Goal: Find specific page/section: Find specific page/section

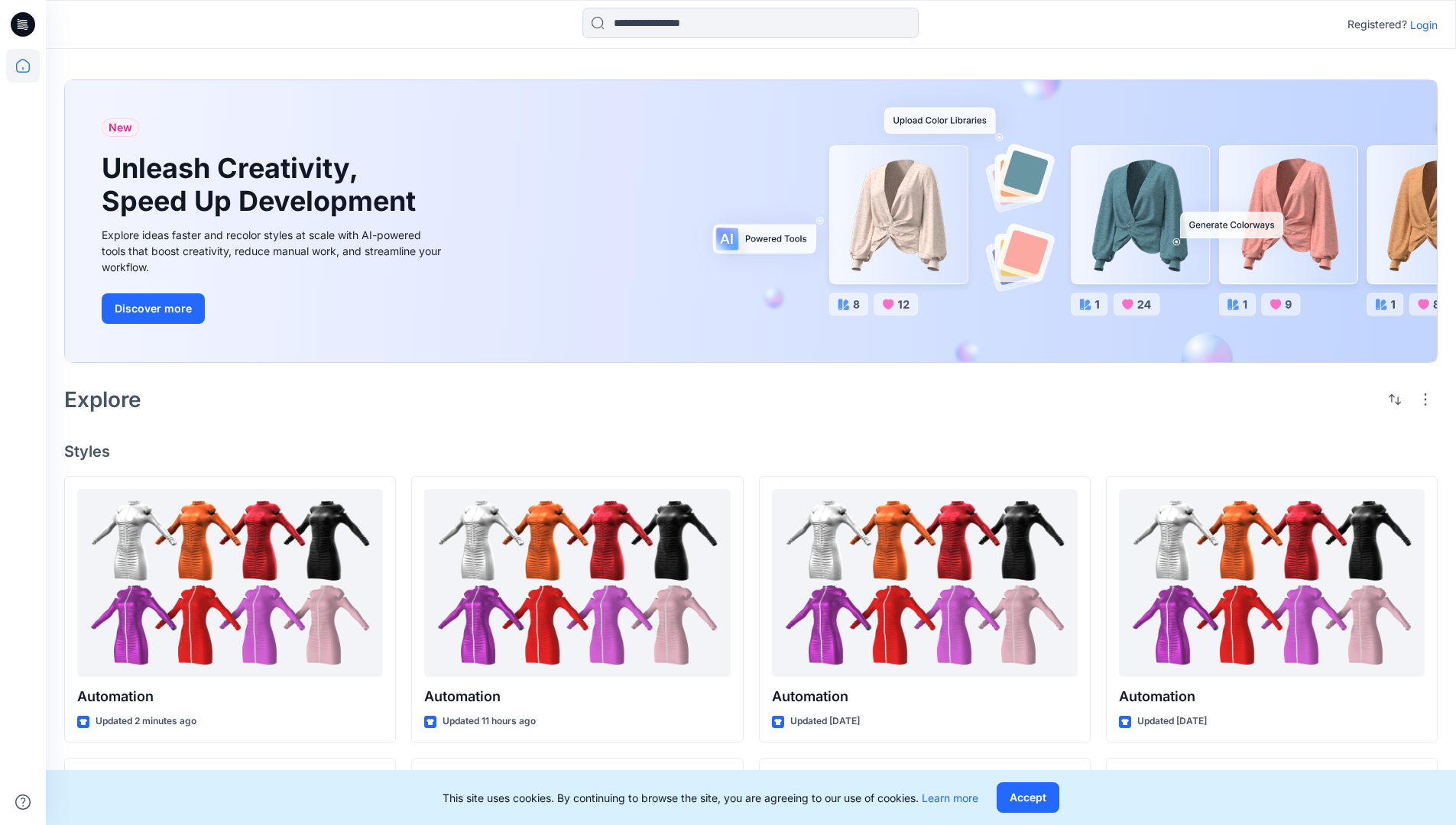
click at [1420, 24] on p "Login" at bounding box center [1424, 25] width 27 height 16
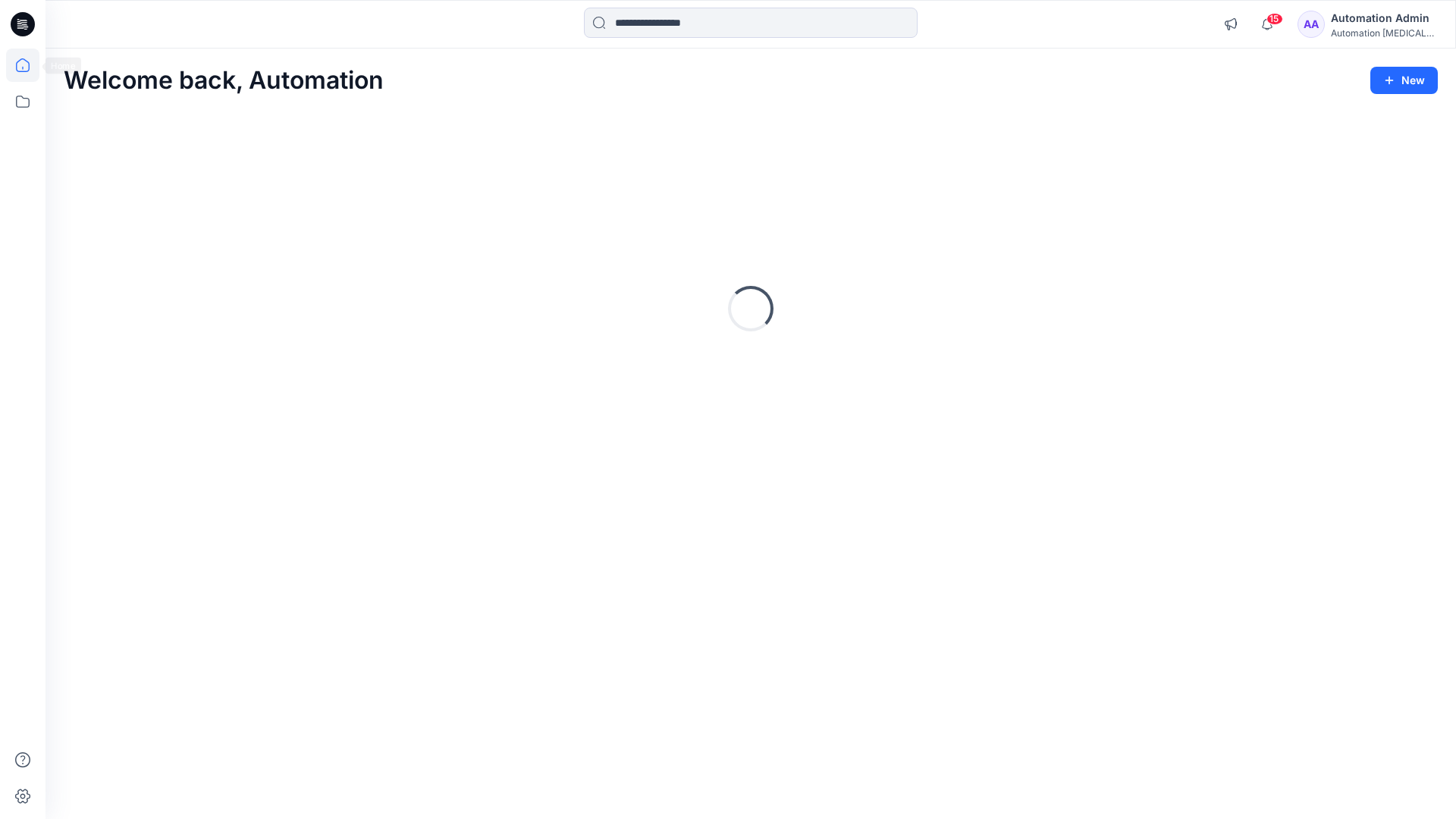
click at [29, 66] on icon at bounding box center [22, 65] width 14 height 14
click at [20, 103] on icon at bounding box center [23, 102] width 34 height 34
click at [100, 119] on div at bounding box center [144, 118] width 173 height 30
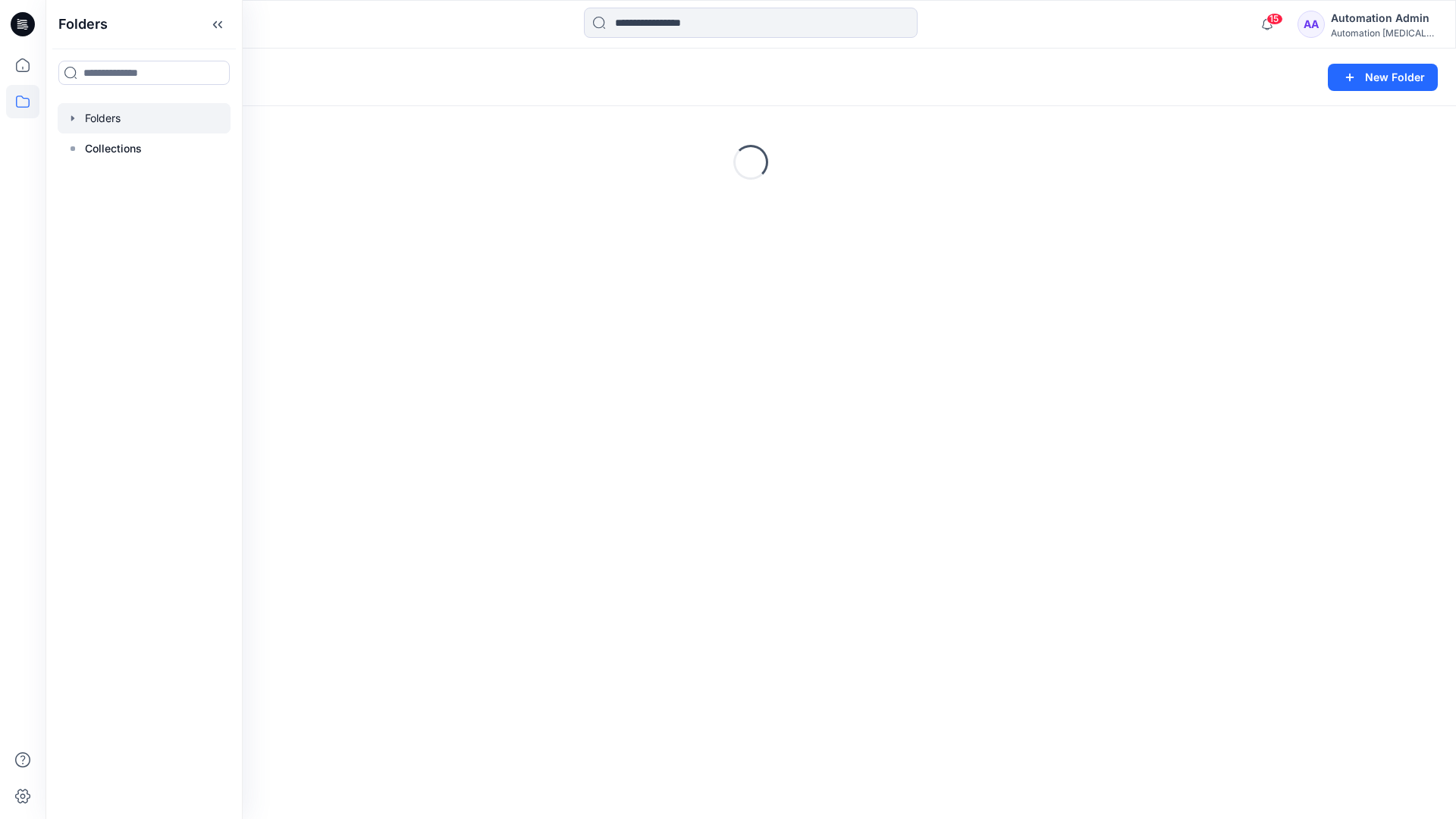
click at [641, 510] on div "Folders New Folder Loading..." at bounding box center [751, 434] width 1410 height 771
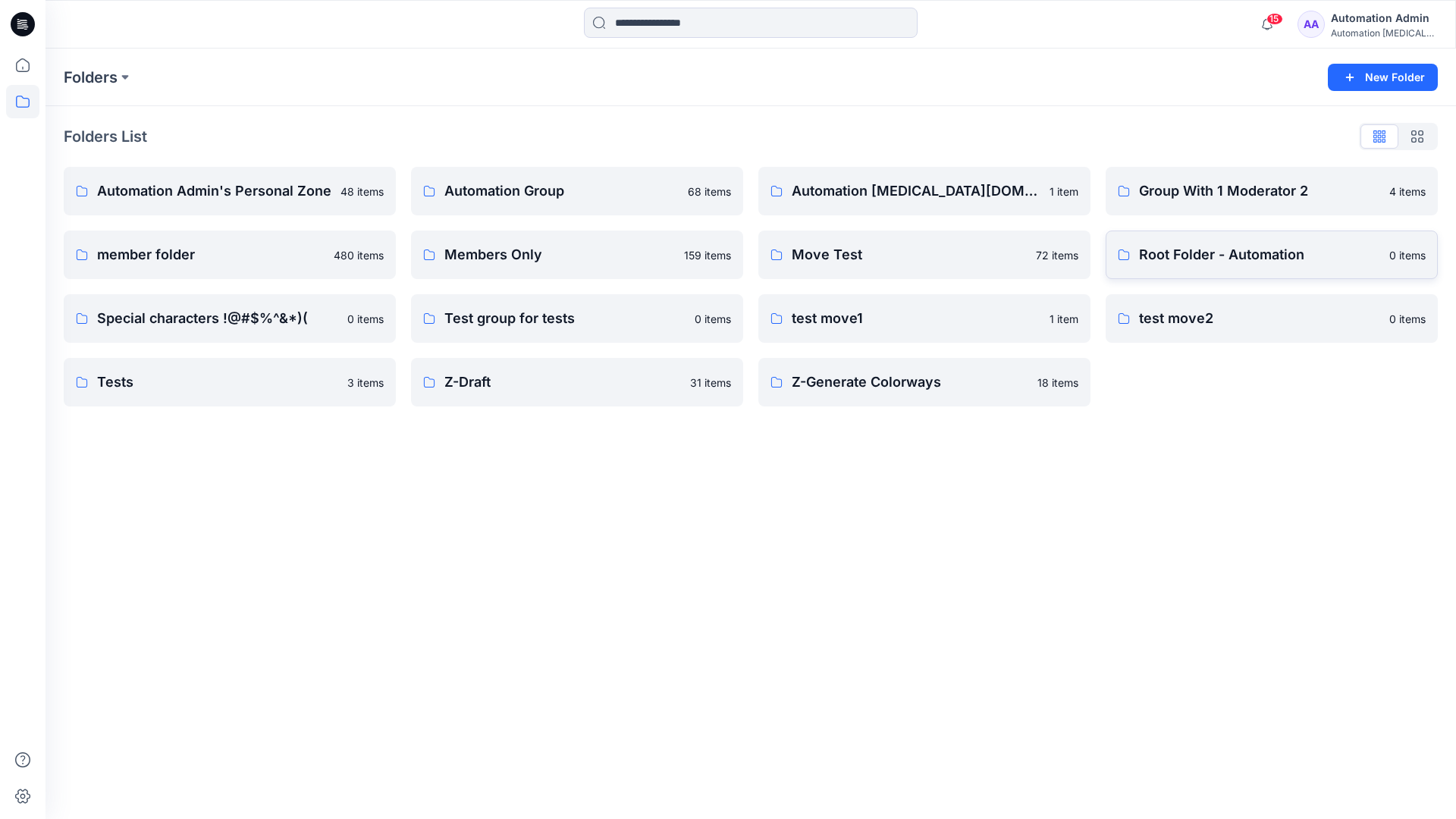
click at [1184, 257] on p "Root Folder - Automation" at bounding box center [1260, 254] width 241 height 22
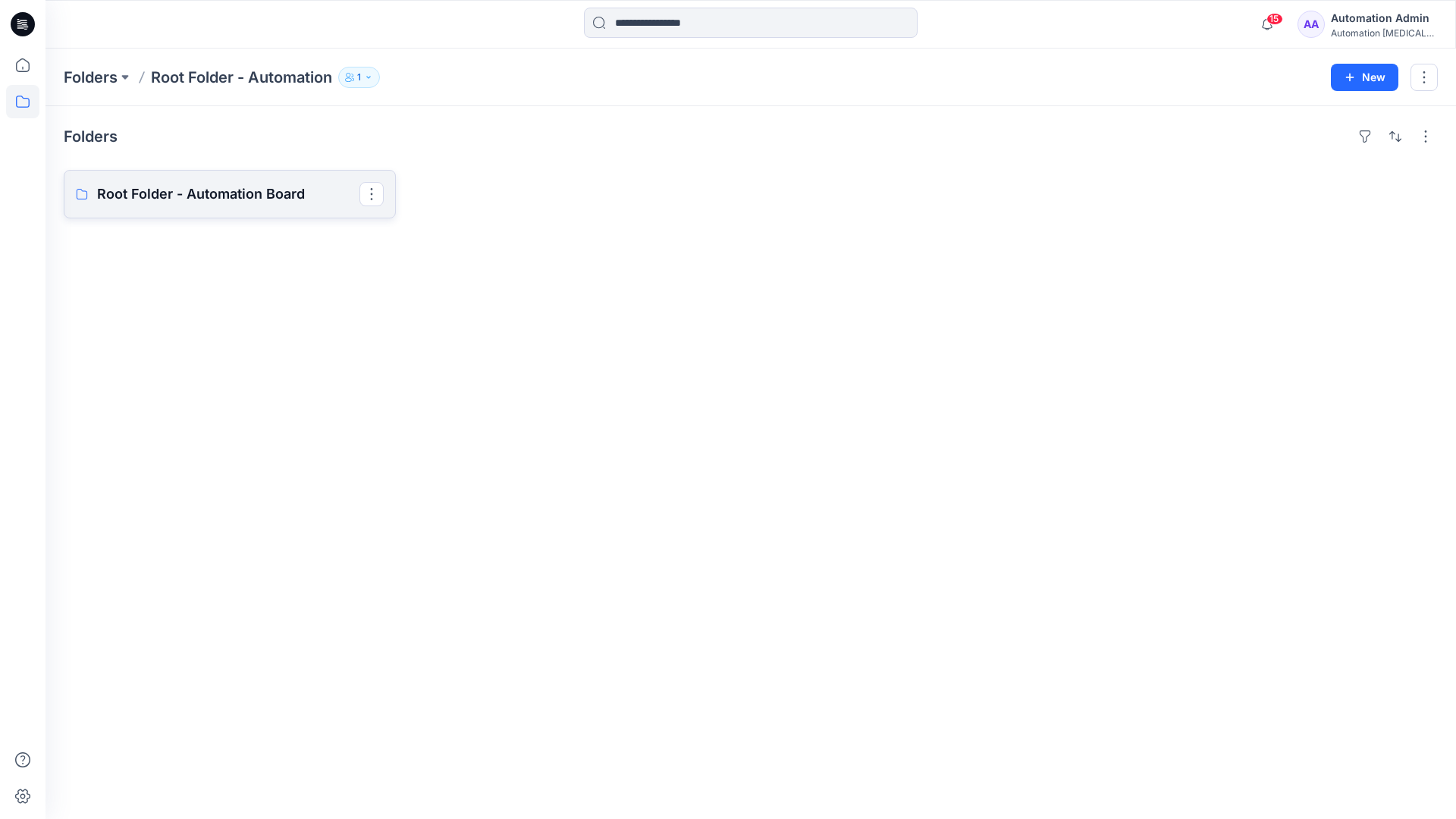
click at [277, 207] on link "Root Folder - Automation Board" at bounding box center [229, 194] width 332 height 49
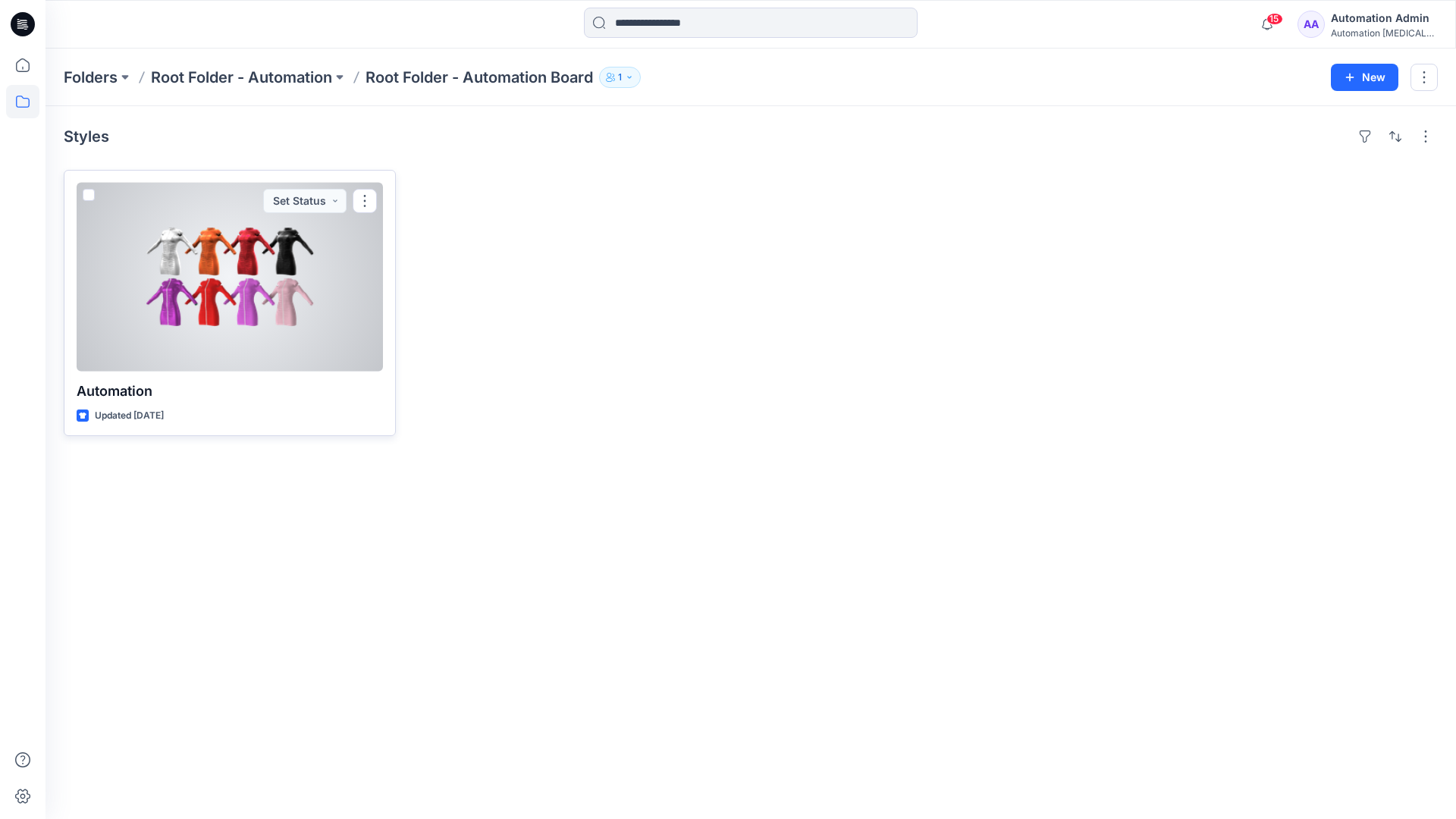
click at [90, 197] on span at bounding box center [88, 194] width 12 height 12
